Goal: Answer question/provide support: Share knowledge or assist other users

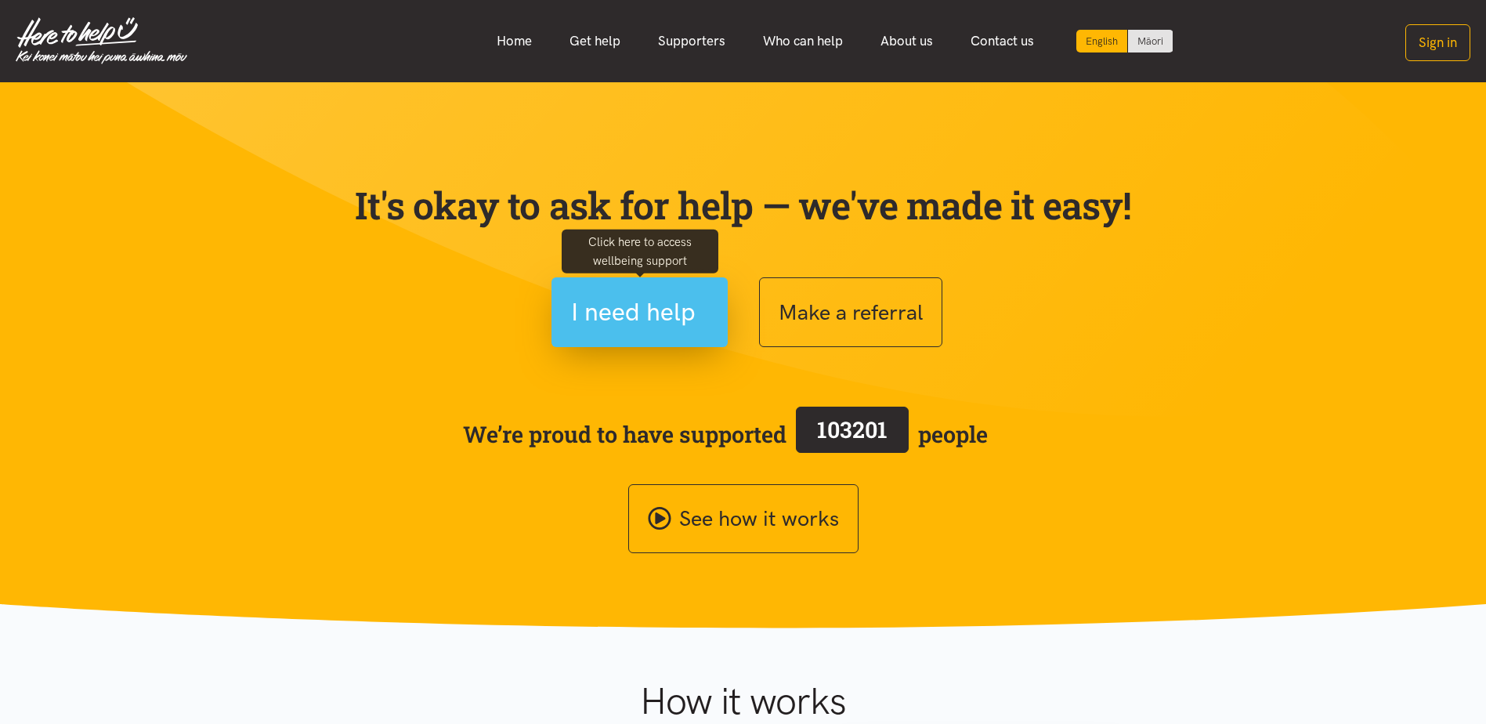
click at [646, 316] on span "I need help" at bounding box center [633, 312] width 125 height 40
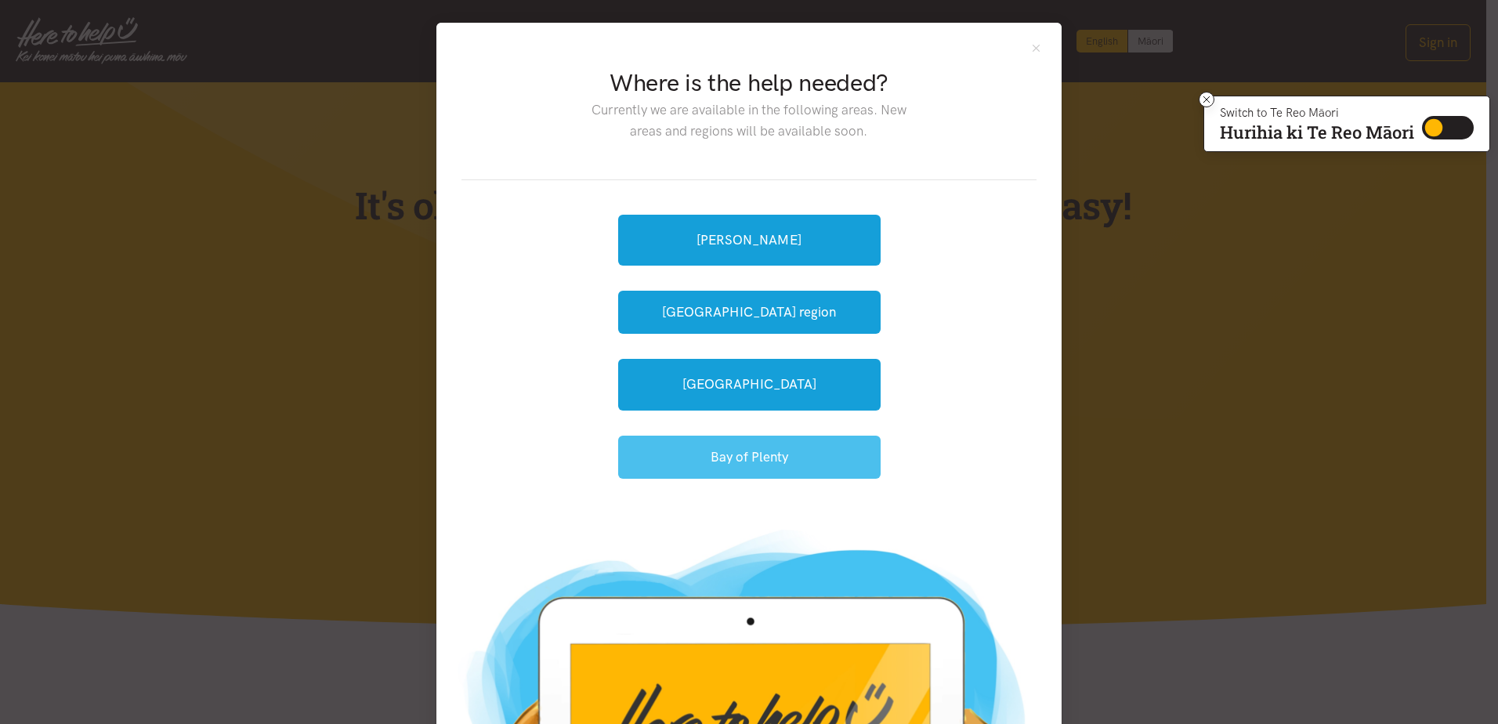
click at [750, 457] on button "Bay of Plenty" at bounding box center [749, 456] width 262 height 43
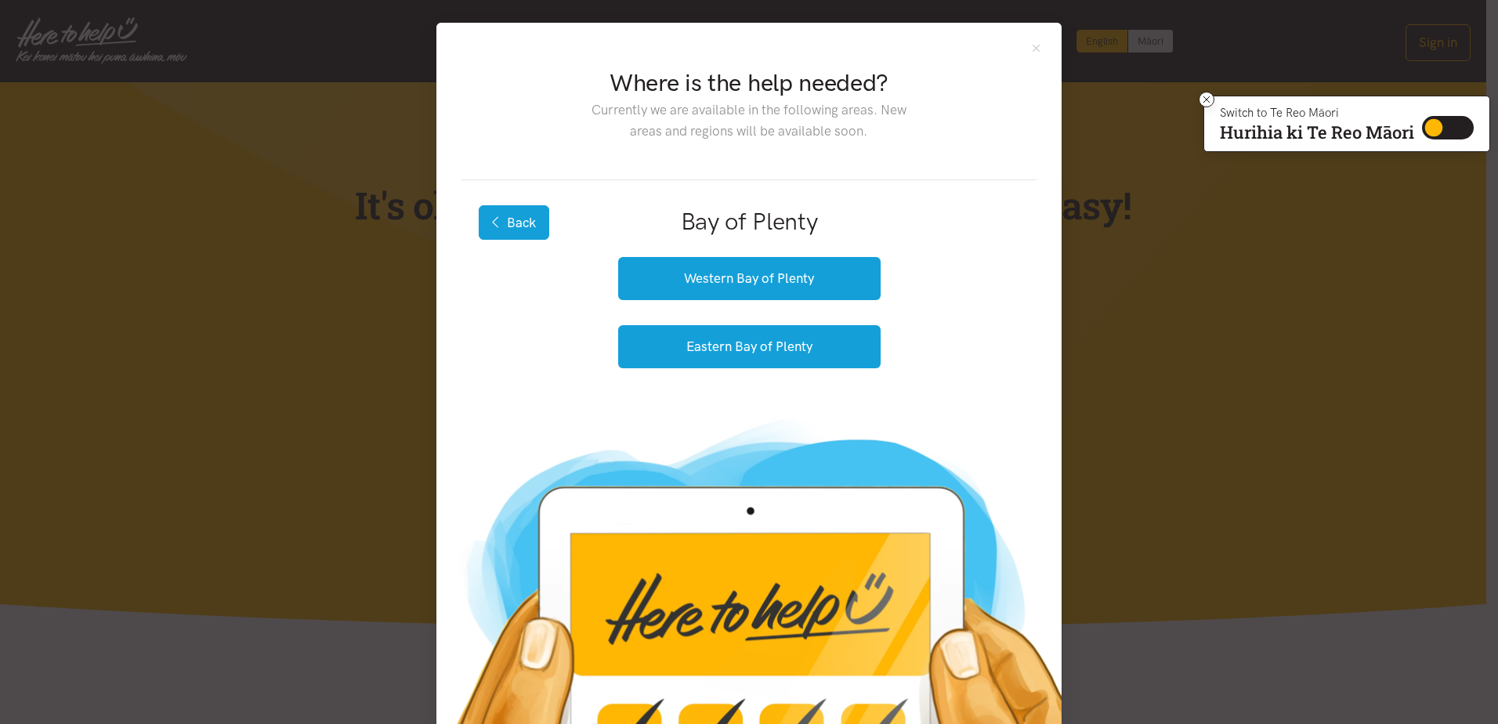
click at [497, 219] on button "Back" at bounding box center [514, 222] width 70 height 34
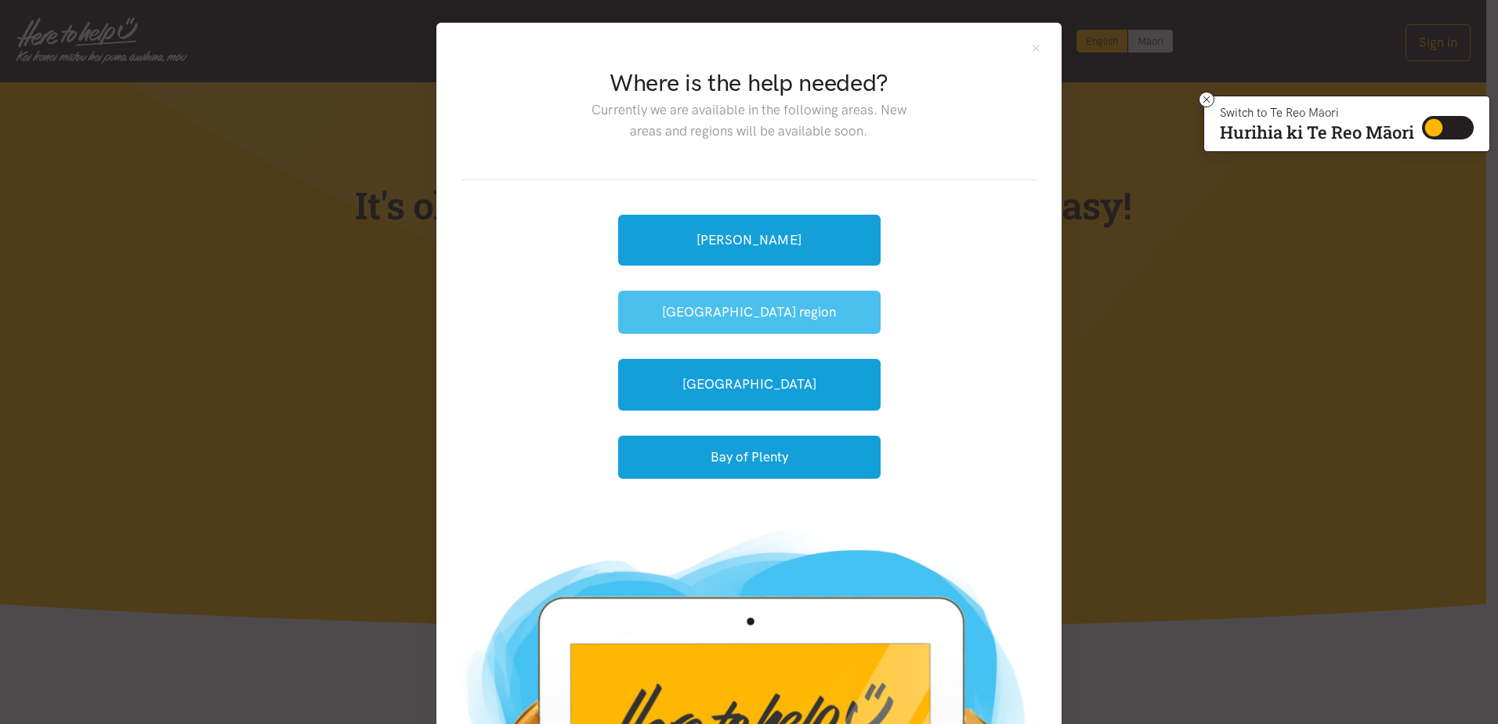
click at [745, 313] on button "[GEOGRAPHIC_DATA] region" at bounding box center [749, 312] width 262 height 43
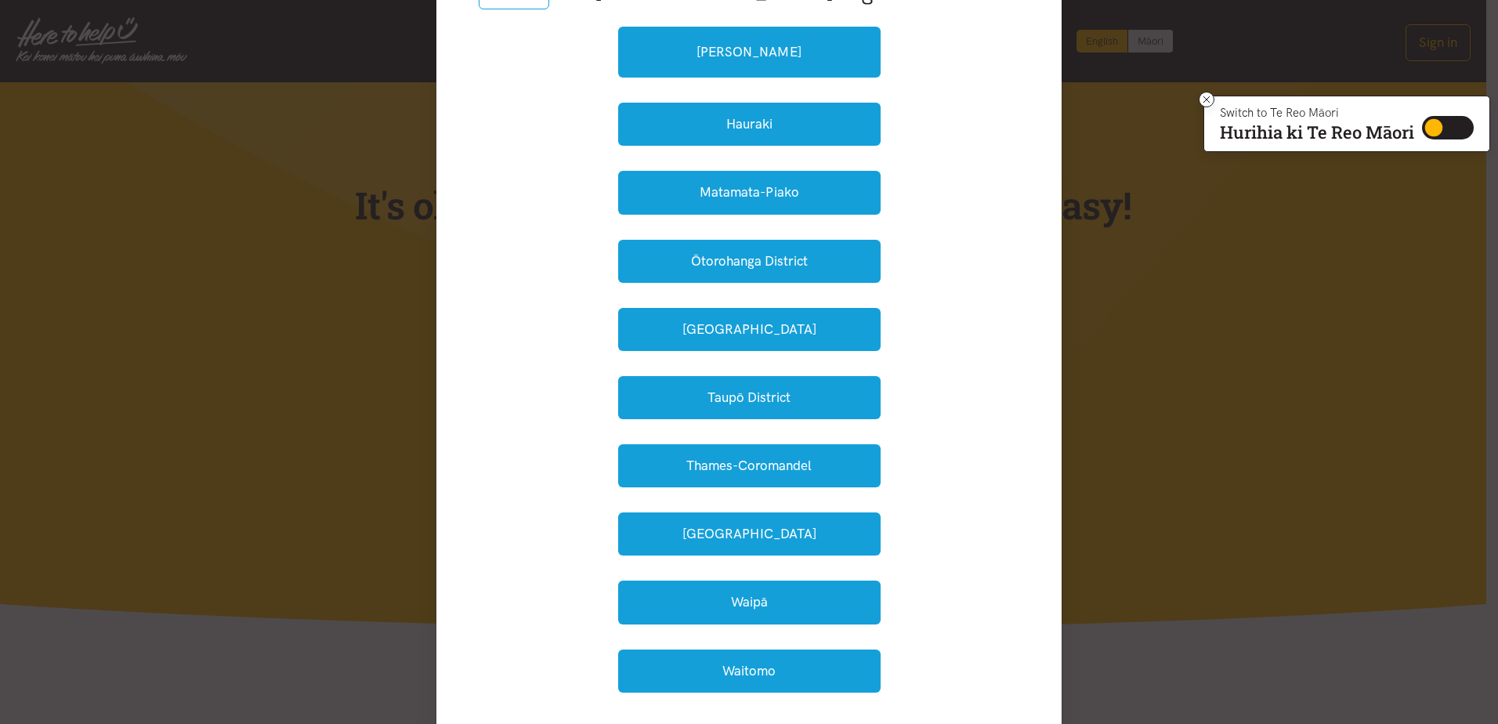
scroll to position [235, 0]
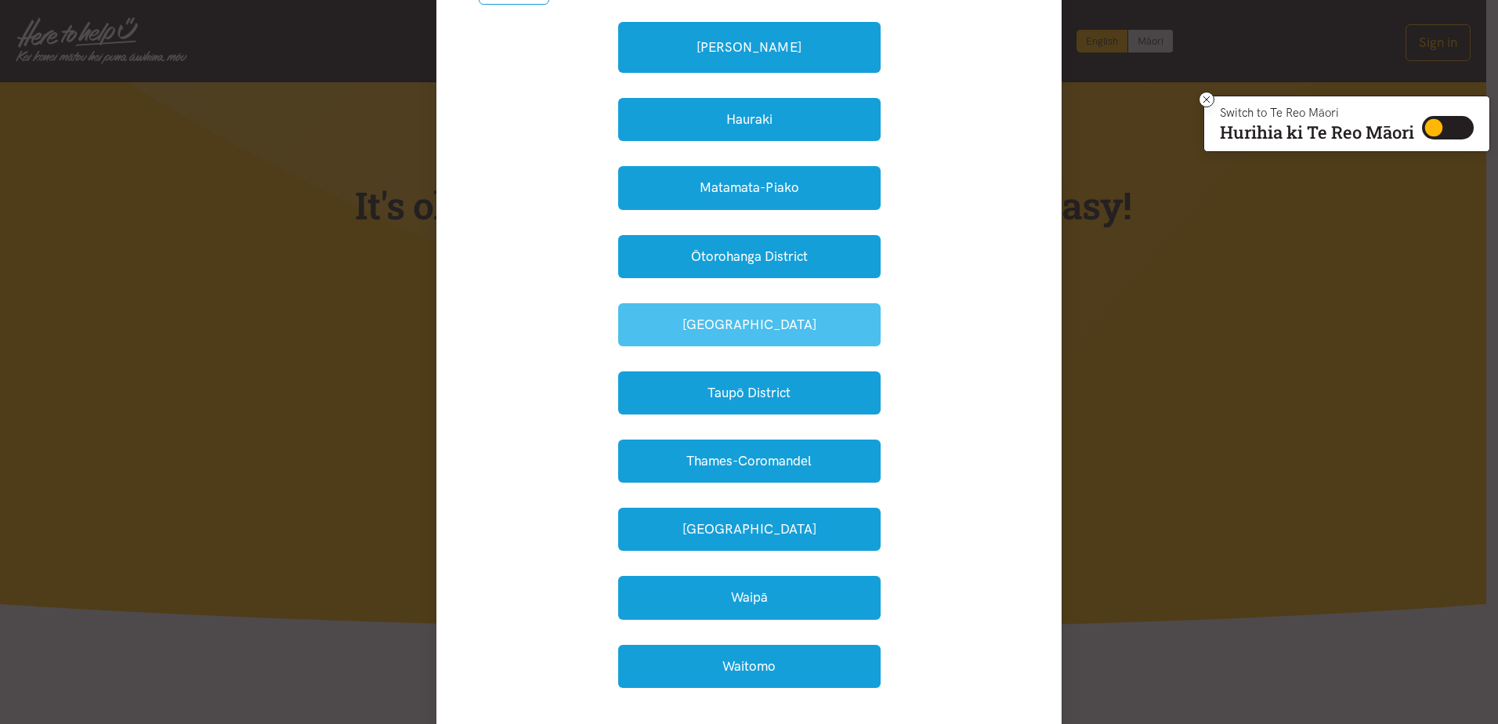
click at [758, 314] on button "South Waikato" at bounding box center [749, 324] width 262 height 43
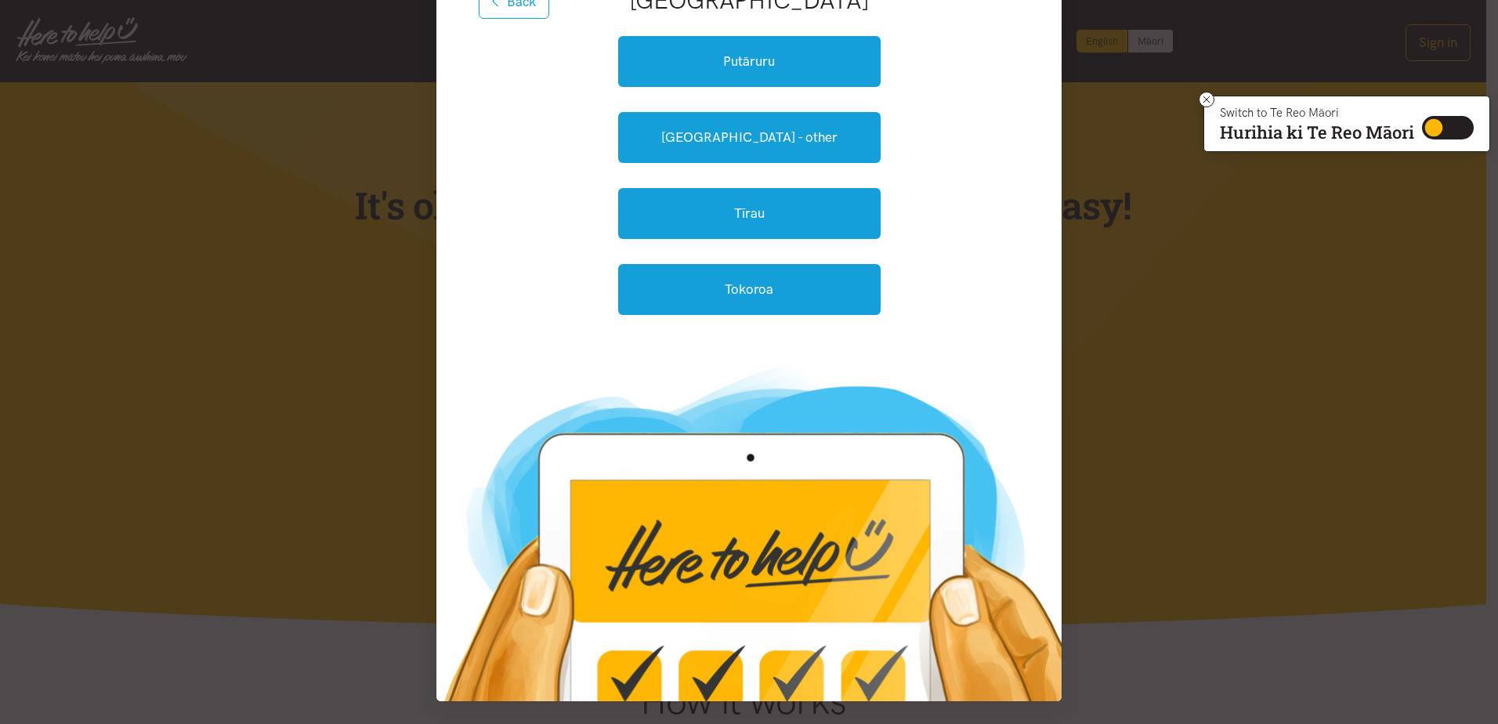
scroll to position [64, 0]
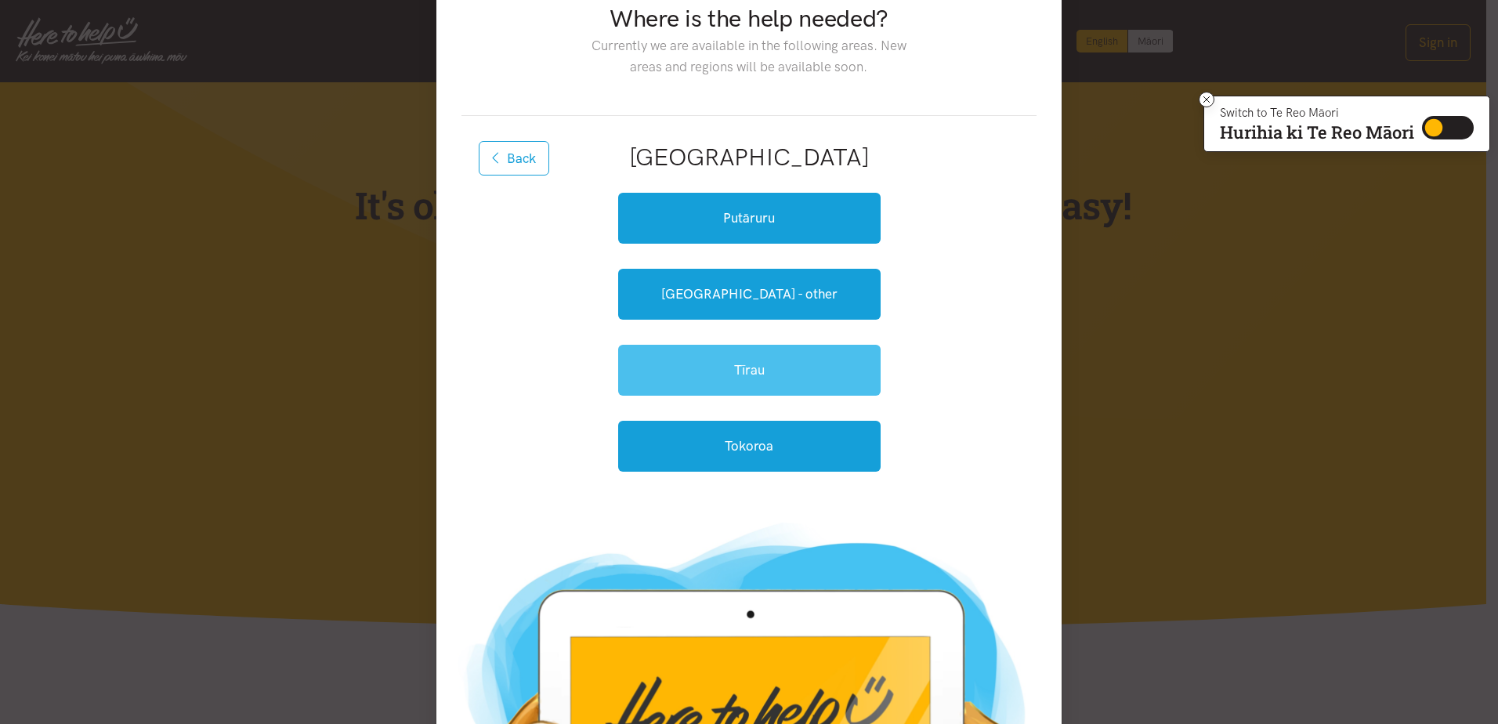
click at [760, 363] on link "Tīrau" at bounding box center [749, 370] width 262 height 51
